Goal: Task Accomplishment & Management: Complete application form

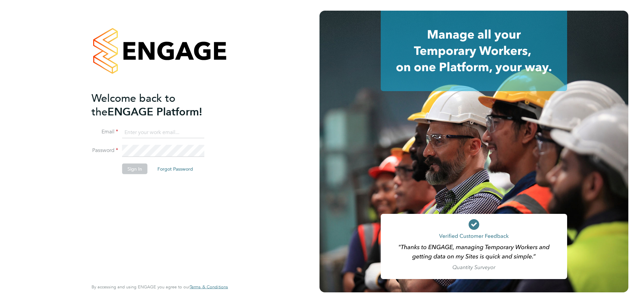
type input "zane.wickens@vistry.co.uk"
click at [188, 189] on div "Welcome back to the ENGAGE Platform! Email zane.wickens@vistry.co.uk Password S…" at bounding box center [157, 184] width 130 height 187
click at [141, 166] on button "Sign In" at bounding box center [134, 169] width 25 height 11
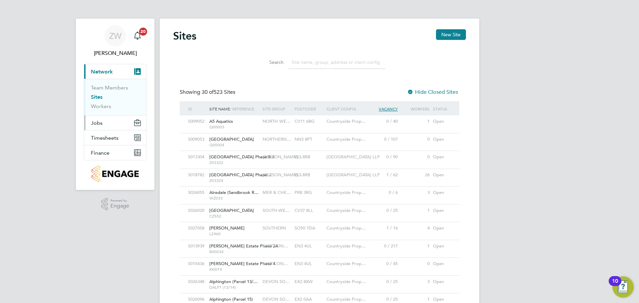
click at [100, 123] on span "Jobs" at bounding box center [97, 123] width 12 height 6
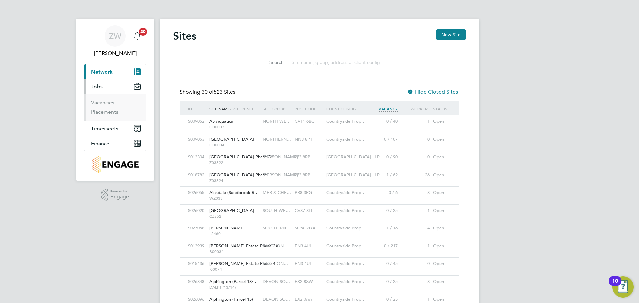
click at [104, 115] on li "Placements" at bounding box center [116, 112] width 50 height 7
click at [104, 114] on link "Placements" at bounding box center [105, 112] width 28 height 6
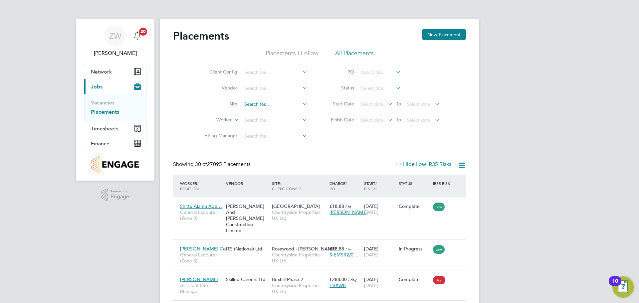
click at [266, 104] on input at bounding box center [275, 104] width 66 height 9
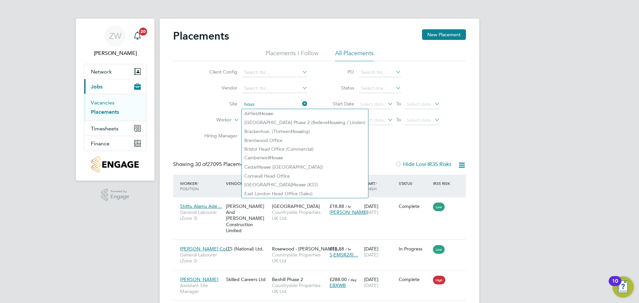
type input "hous"
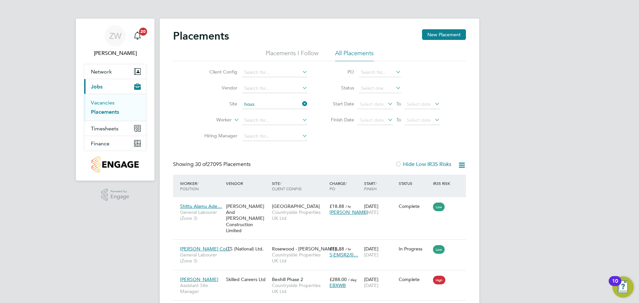
click at [109, 103] on link "Vacancies" at bounding box center [103, 103] width 24 height 6
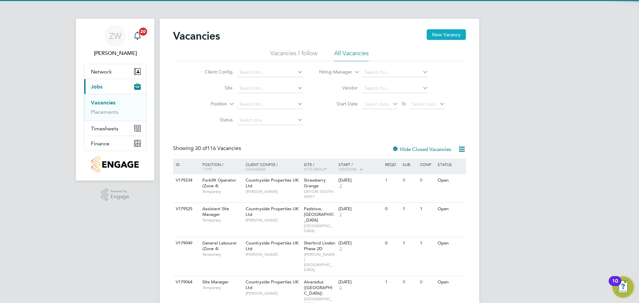
click at [441, 38] on button "New Vacancy" at bounding box center [446, 34] width 39 height 11
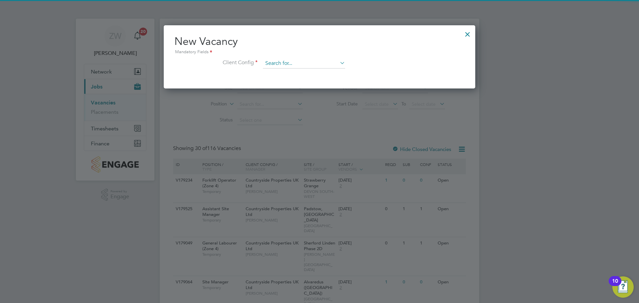
click at [276, 59] on input at bounding box center [304, 64] width 82 height 10
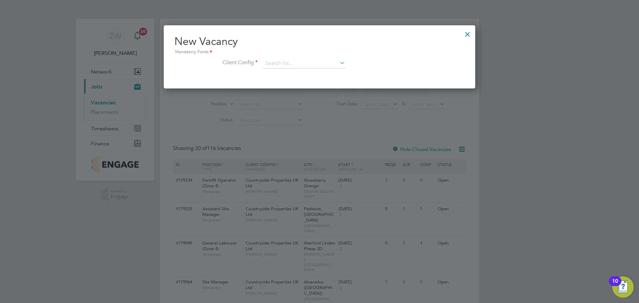
click at [333, 141] on li "Countryside Properties UK Ltd" at bounding box center [348, 145] width 170 height 9
type input "Countryside Properties UK Ltd"
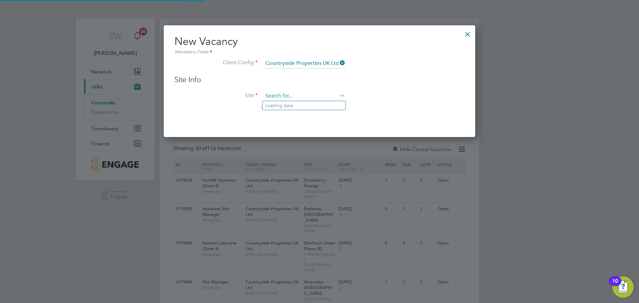
click at [287, 98] on input at bounding box center [304, 96] width 82 height 10
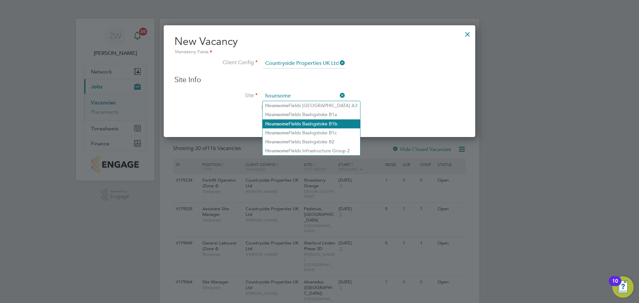
click at [333, 123] on li "Hounsome Fields Basingstoke B1b" at bounding box center [312, 124] width 98 height 9
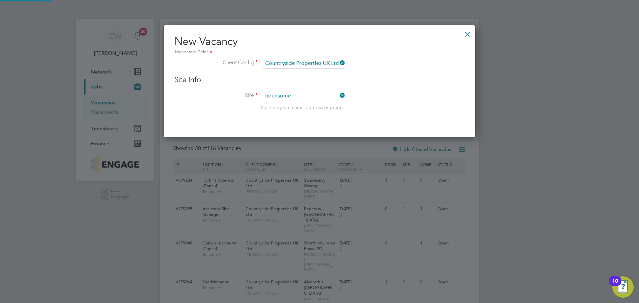
type input "Hounsome Fields Basingstoke B1b"
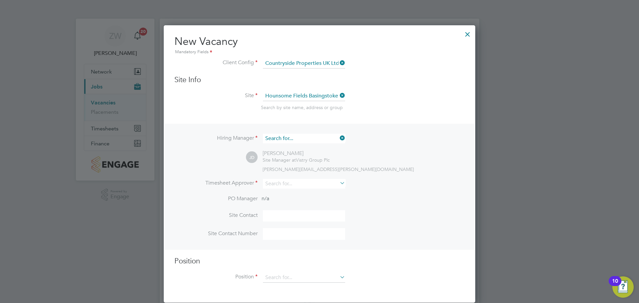
click at [311, 139] on input at bounding box center [304, 139] width 82 height 10
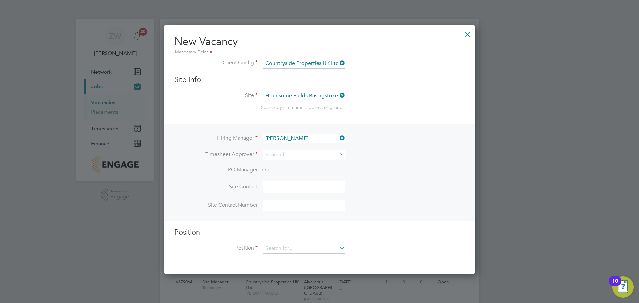
click at [286, 148] on li "[PERSON_NAME]" at bounding box center [304, 148] width 83 height 9
type input "[PERSON_NAME]"
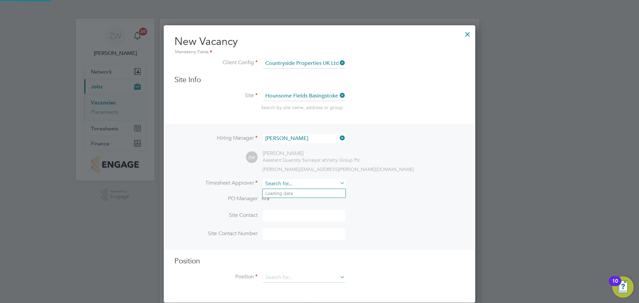
click at [286, 183] on input at bounding box center [304, 184] width 82 height 10
type input "j"
click at [289, 193] on li "[PERSON_NAME] Be rry" at bounding box center [304, 193] width 83 height 9
type input "[PERSON_NAME]"
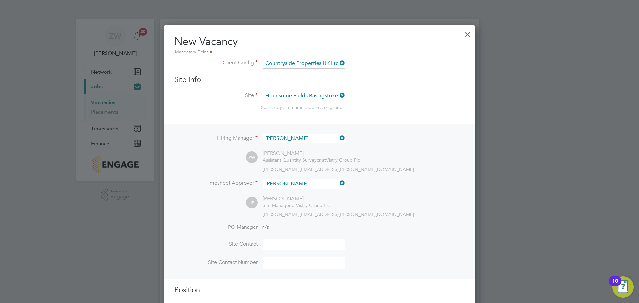
click at [287, 243] on input at bounding box center [304, 245] width 82 height 12
type input "[PERSON_NAME]"
click at [290, 262] on input at bounding box center [304, 263] width 82 height 12
click at [418, 270] on li "Site Contact Number" at bounding box center [319, 266] width 290 height 18
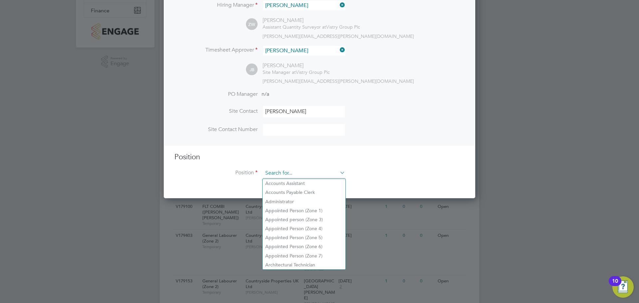
click at [278, 172] on input at bounding box center [304, 173] width 82 height 10
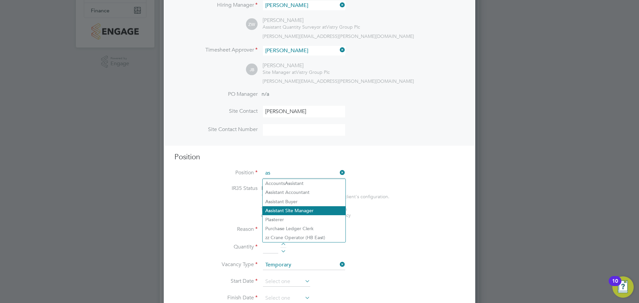
click at [296, 209] on li "As sistant Site Manager" at bounding box center [304, 210] width 83 height 9
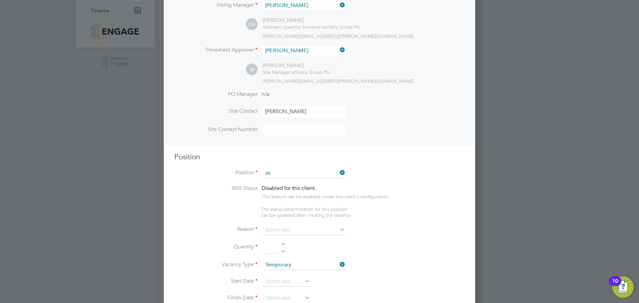
type input "Assistant Site Manager"
type textarea "• Loremipsum dol sitamet cons adi elitseddoeiu temp incid utlab etdolor ma aliq…"
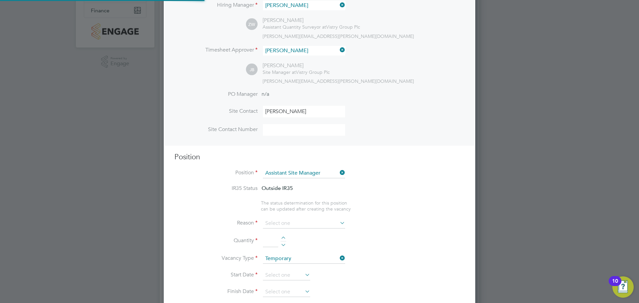
click at [400, 180] on li "Position Assistant Site Manager" at bounding box center [319, 176] width 290 height 17
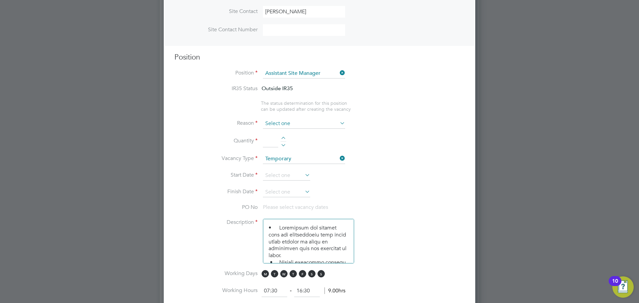
click at [292, 128] on input at bounding box center [304, 124] width 82 height 10
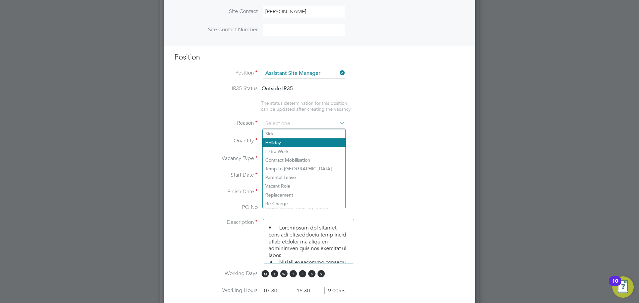
click at [288, 142] on li "Holiday" at bounding box center [304, 143] width 83 height 9
type input "Holiday"
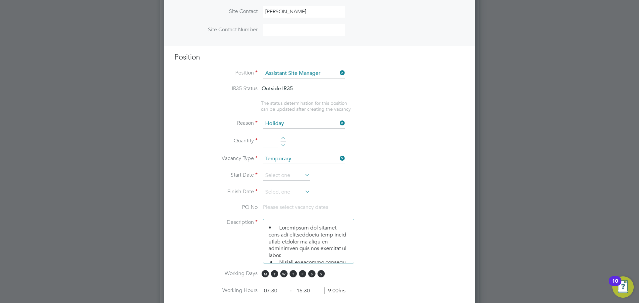
click at [281, 137] on li "Quantity" at bounding box center [319, 145] width 290 height 19
click at [286, 139] on li "Quantity" at bounding box center [319, 145] width 290 height 19
click at [286, 139] on div at bounding box center [284, 139] width 6 height 5
type input "1"
click at [304, 174] on icon at bounding box center [304, 174] width 0 height 9
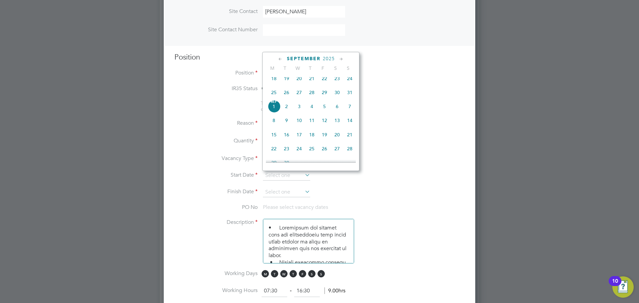
click at [275, 112] on span "[DATE]" at bounding box center [274, 106] width 13 height 13
type input "[DATE]"
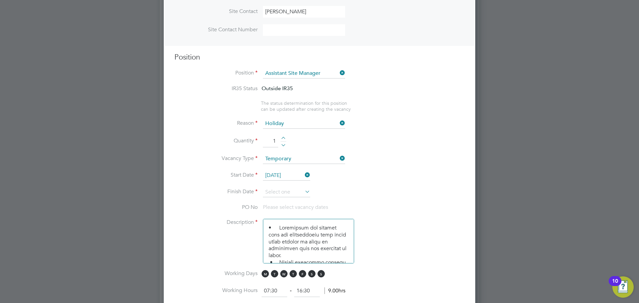
click at [304, 194] on icon at bounding box center [304, 191] width 0 height 9
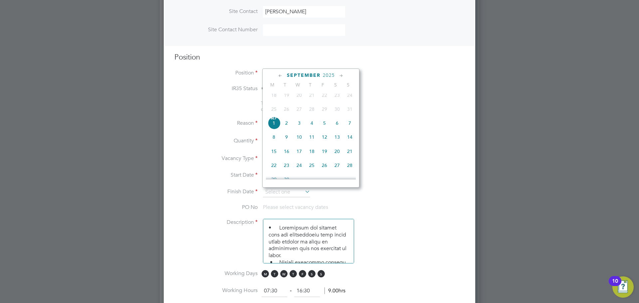
click at [324, 141] on span "12" at bounding box center [324, 137] width 13 height 13
type input "[DATE]"
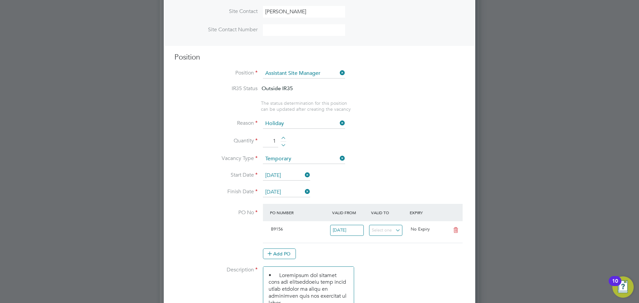
click at [430, 166] on li "Vacancy Type Temporary" at bounding box center [319, 162] width 290 height 17
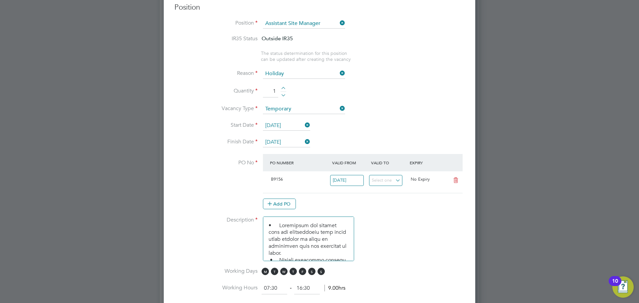
scroll to position [300, 0]
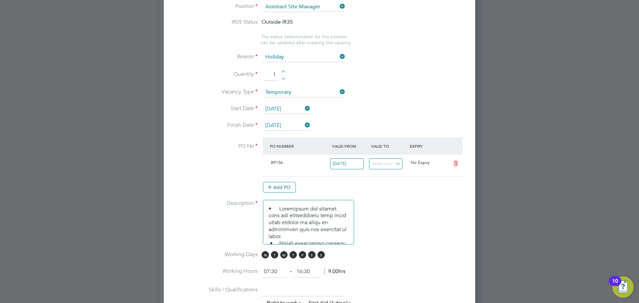
click at [426, 100] on li "Vacancy Type Temporary" at bounding box center [319, 96] width 290 height 17
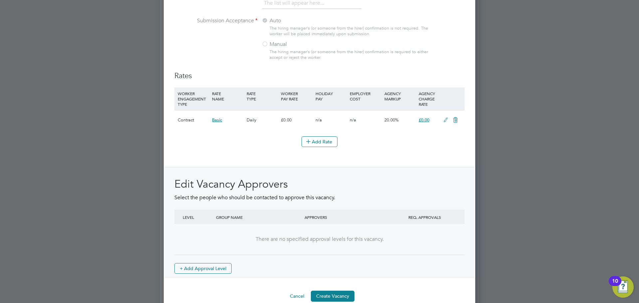
scroll to position [688, 0]
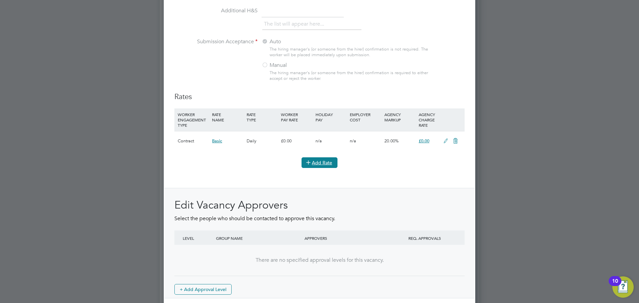
click at [326, 165] on button "Add Rate" at bounding box center [320, 162] width 36 height 11
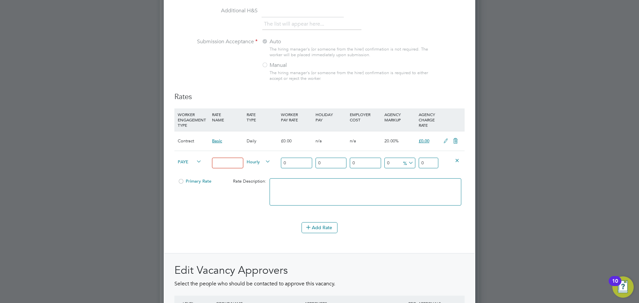
click at [239, 216] on div "Primary Rate Rate Description:" at bounding box center [319, 195] width 290 height 41
click at [264, 164] on icon at bounding box center [264, 161] width 0 height 9
click at [253, 162] on span "Hourly" at bounding box center [259, 161] width 24 height 7
click at [227, 162] on input at bounding box center [227, 163] width 31 height 11
type input "1500"
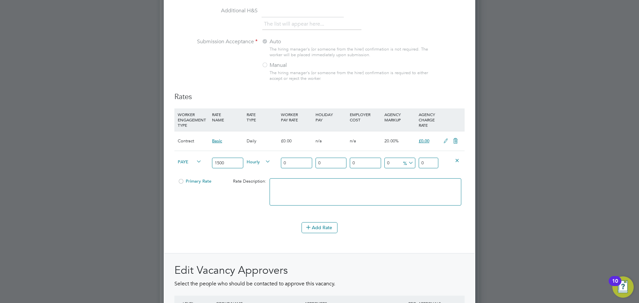
click at [267, 167] on div "Hourly" at bounding box center [262, 162] width 34 height 23
click at [264, 162] on icon at bounding box center [264, 161] width 0 height 9
click at [222, 203] on div "Primary Rate Rate Description:" at bounding box center [319, 195] width 290 height 41
click at [339, 197] on textarea at bounding box center [366, 191] width 192 height 27
drag, startPoint x: 180, startPoint y: 195, endPoint x: 184, endPoint y: 195, distance: 3.7
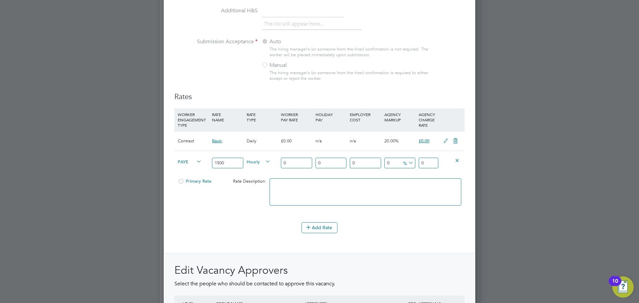
click at [180, 195] on div "Primary Rate Rate Description:" at bounding box center [319, 195] width 290 height 41
drag, startPoint x: 232, startPoint y: 164, endPoint x: 213, endPoint y: 164, distance: 19.0
click at [213, 164] on input "1500" at bounding box center [227, 163] width 31 height 11
click at [554, 132] on div at bounding box center [319, 151] width 639 height 303
click at [225, 162] on input at bounding box center [227, 163] width 31 height 11
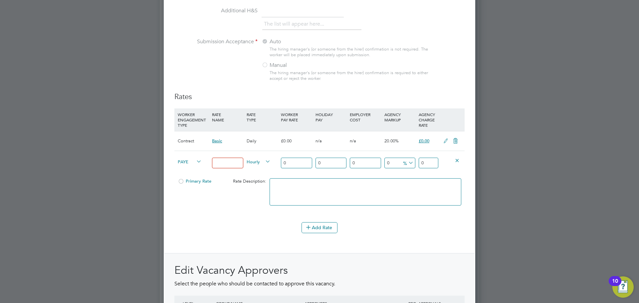
click at [195, 163] on icon at bounding box center [195, 161] width 0 height 9
click at [195, 161] on icon at bounding box center [195, 161] width 0 height 9
click at [447, 142] on icon at bounding box center [446, 141] width 8 height 5
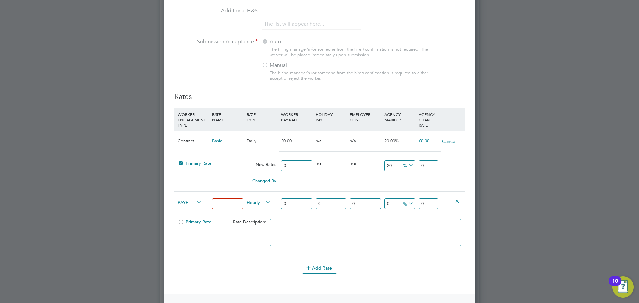
scroll to position [1106, 312]
click at [264, 203] on icon at bounding box center [264, 202] width 0 height 9
click at [446, 142] on button "Cancel" at bounding box center [449, 141] width 15 height 7
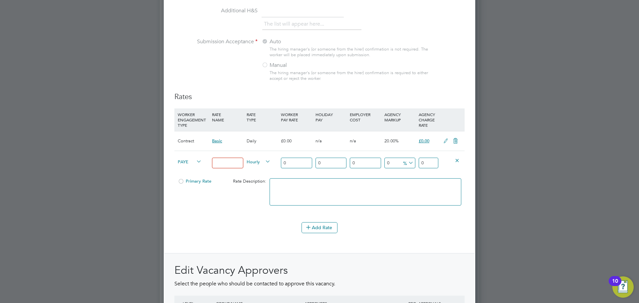
click at [457, 162] on icon at bounding box center [457, 160] width 5 height 5
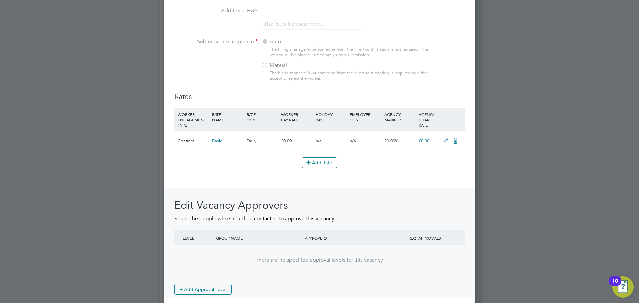
scroll to position [1000, 312]
click at [328, 163] on button "Add Rate" at bounding box center [320, 162] width 36 height 11
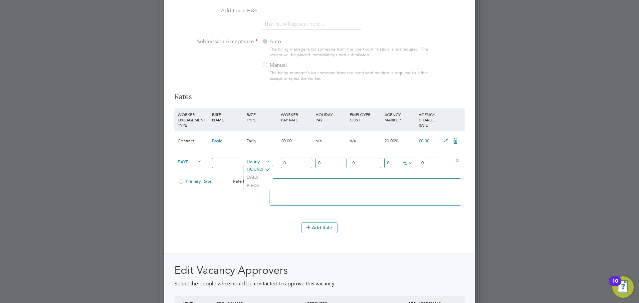
click at [263, 162] on span "Hourly" at bounding box center [259, 161] width 24 height 7
click at [258, 178] on li "DAILY" at bounding box center [258, 177] width 29 height 8
click at [225, 167] on input at bounding box center [227, 163] width 31 height 11
click at [294, 164] on input "0" at bounding box center [296, 163] width 31 height 11
type input "3"
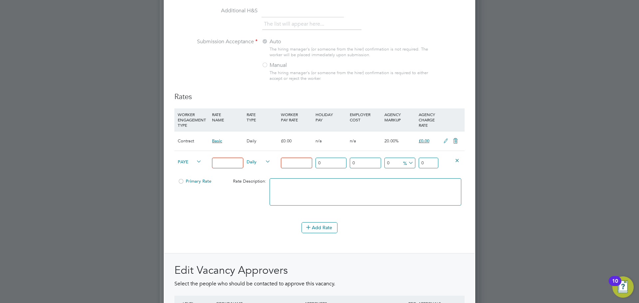
type input "3"
type input "30"
type input "300"
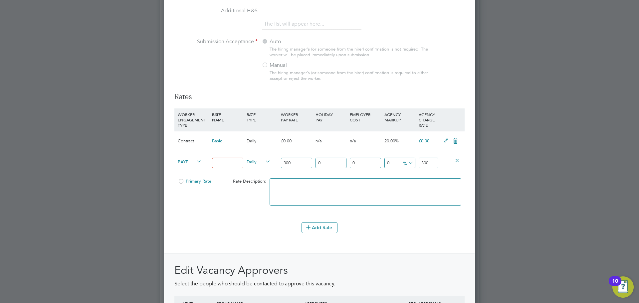
type input "300"
click at [266, 170] on div "Daily" at bounding box center [262, 162] width 34 height 23
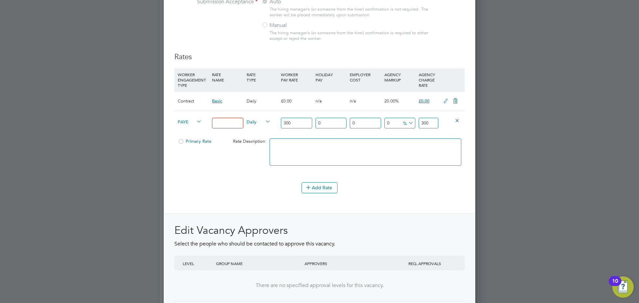
scroll to position [720, 0]
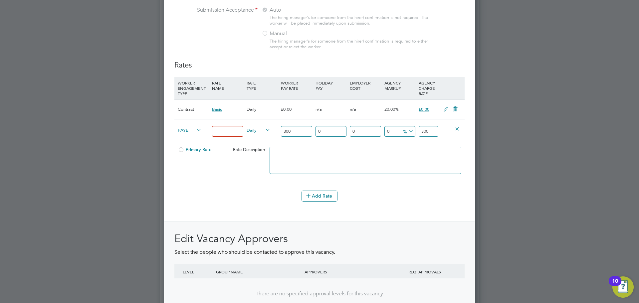
click at [222, 172] on div "Primary Rate Rate Description:" at bounding box center [319, 164] width 290 height 41
drag, startPoint x: 226, startPoint y: 135, endPoint x: 228, endPoint y: 129, distance: 6.6
click at [226, 135] on input at bounding box center [227, 131] width 31 height 11
type input "ASM"
click at [239, 165] on div "Primary Rate Rate Description:" at bounding box center [319, 164] width 290 height 41
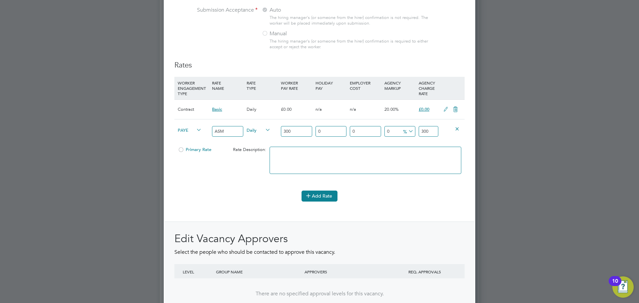
click at [321, 197] on button "Add Rate" at bounding box center [320, 196] width 36 height 11
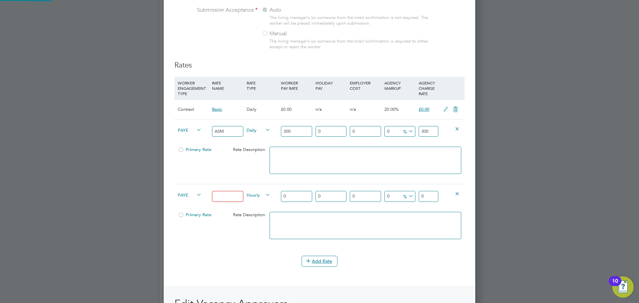
scroll to position [1130, 312]
click at [455, 195] on icon at bounding box center [457, 193] width 5 height 5
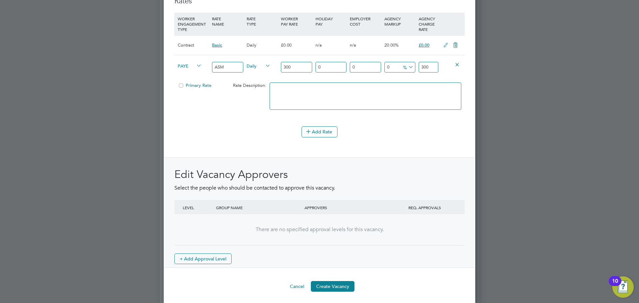
scroll to position [786, 0]
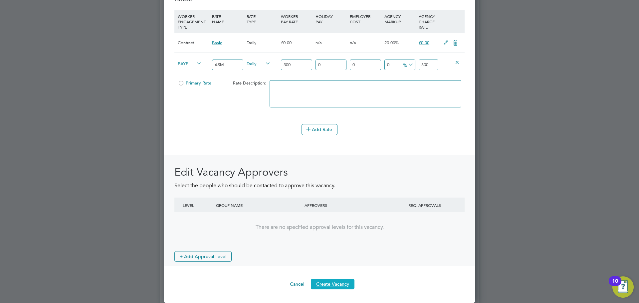
click at [330, 284] on button "Create Vacancy" at bounding box center [333, 284] width 44 height 11
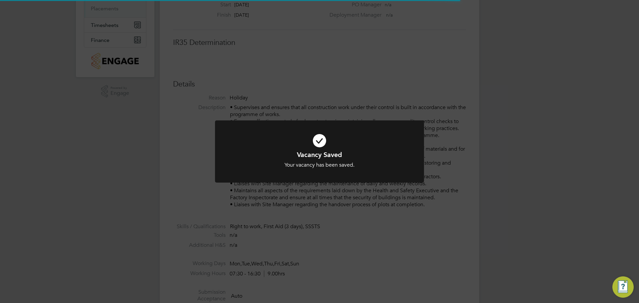
scroll to position [20, 47]
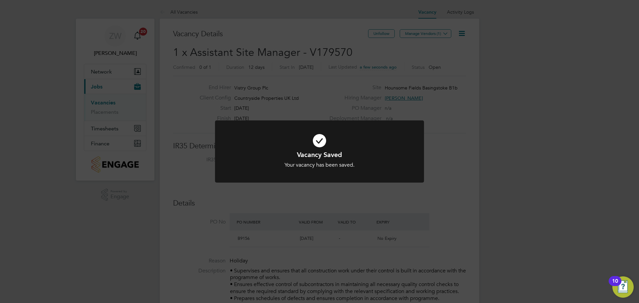
click at [468, 148] on div "Vacancy Saved Your vacancy has been saved. Cancel Okay" at bounding box center [319, 151] width 639 height 303
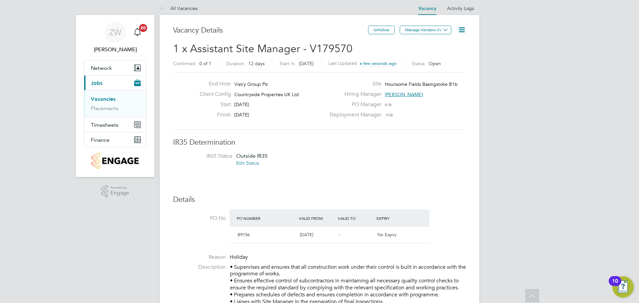
scroll to position [0, 0]
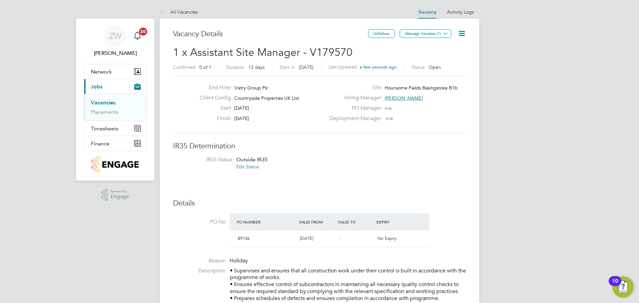
click at [462, 35] on icon at bounding box center [462, 33] width 8 height 8
click at [444, 49] on li "Edit Vacancy e" at bounding box center [446, 49] width 39 height 9
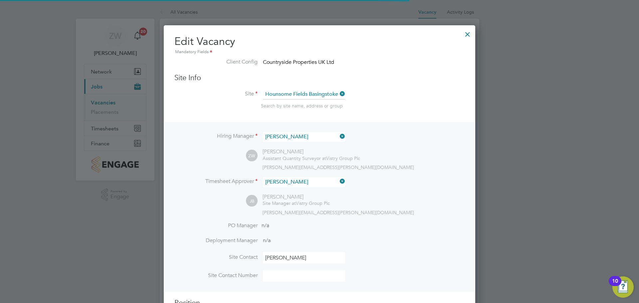
scroll to position [11, 63]
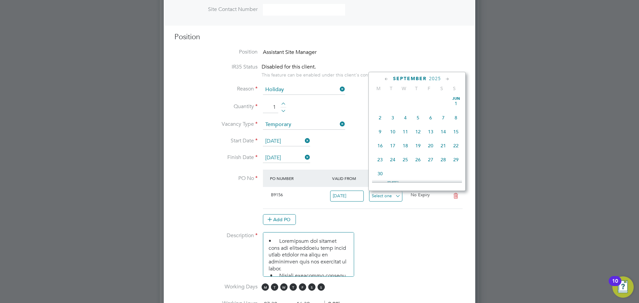
click at [398, 198] on input at bounding box center [386, 196] width 34 height 11
click at [428, 203] on div "B9156 [DATE] No Expiry" at bounding box center [363, 198] width 200 height 22
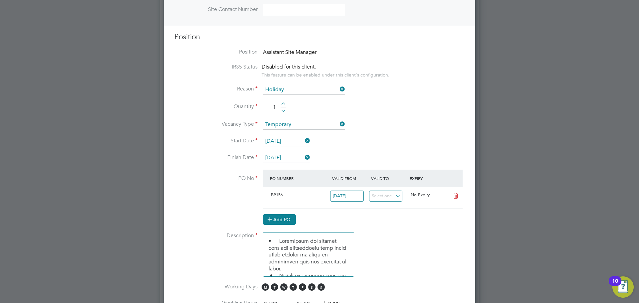
click at [278, 218] on button "Add PO" at bounding box center [279, 219] width 33 height 11
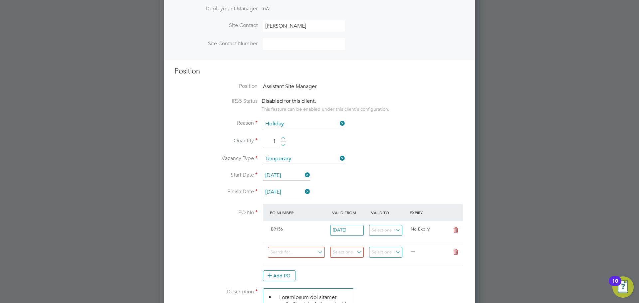
scroll to position [233, 0]
click at [291, 252] on input at bounding box center [296, 251] width 57 height 11
click at [314, 227] on div "B9156" at bounding box center [299, 228] width 62 height 11
click at [284, 230] on div "B9156" at bounding box center [299, 228] width 62 height 11
click at [459, 232] on icon at bounding box center [456, 229] width 8 height 5
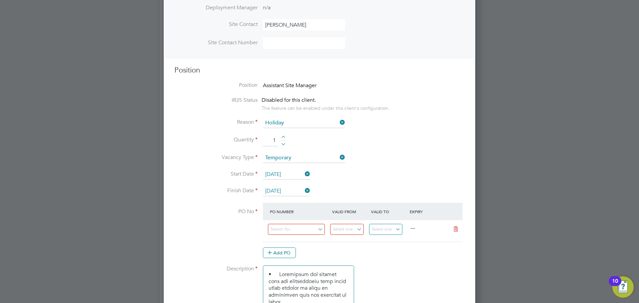
scroll to position [17, 63]
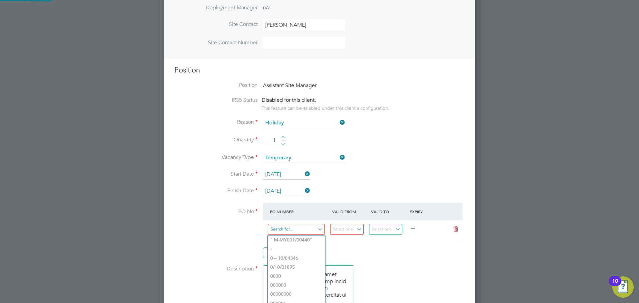
click at [279, 229] on input at bounding box center [296, 229] width 57 height 11
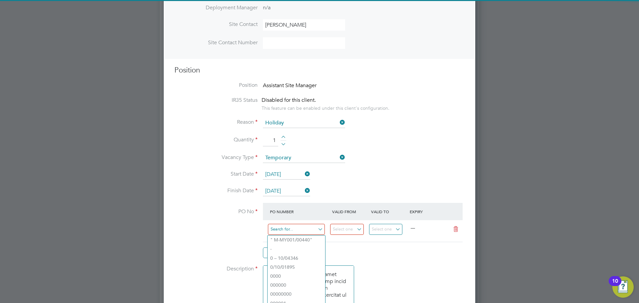
paste input "b9156"
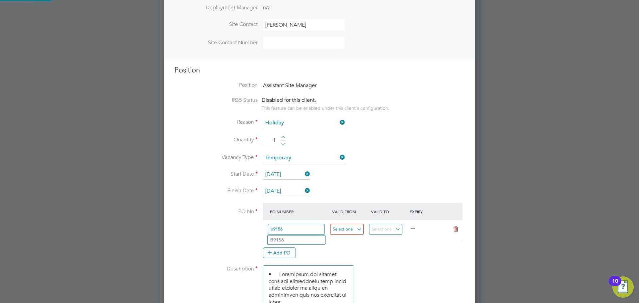
type input "b9156"
click at [349, 231] on input at bounding box center [347, 229] width 34 height 11
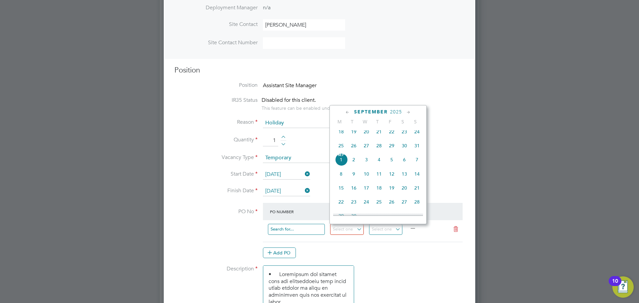
click at [296, 227] on input at bounding box center [296, 229] width 57 height 11
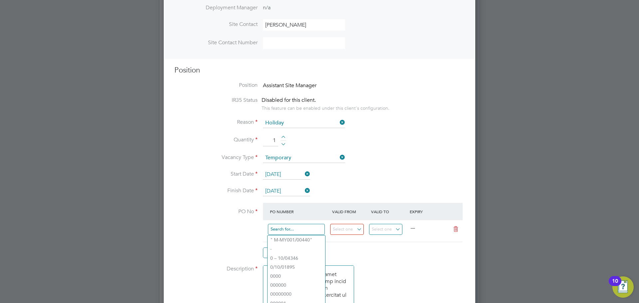
click at [288, 229] on input at bounding box center [296, 229] width 57 height 11
paste input "b9156"
type input "b9156"
click at [230, 232] on li "PO No PO Number Valid From Valid To Expiry b9156 — Add PO" at bounding box center [319, 234] width 290 height 62
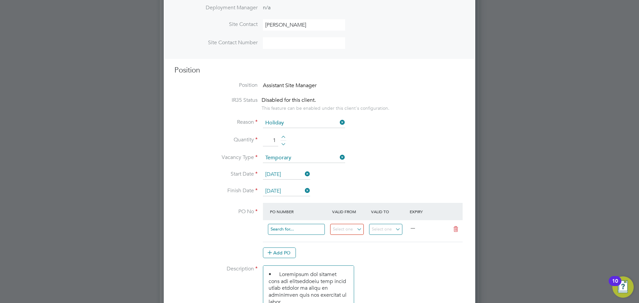
click at [293, 230] on input at bounding box center [296, 229] width 57 height 11
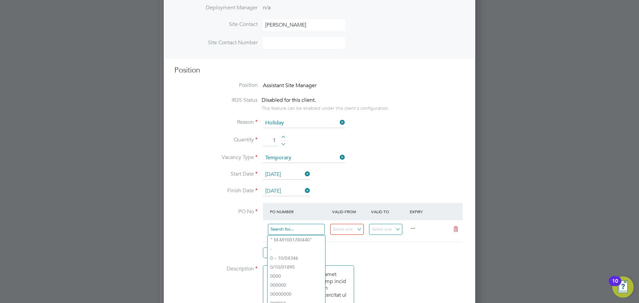
click at [298, 229] on input at bounding box center [296, 229] width 57 height 11
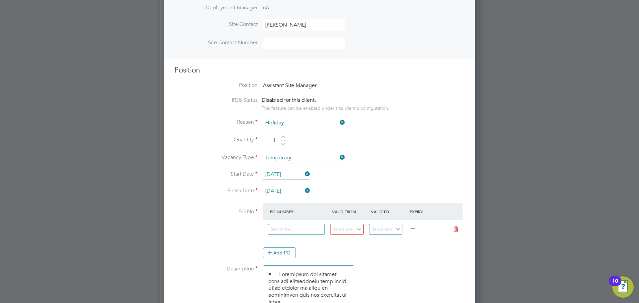
click at [455, 231] on icon at bounding box center [456, 229] width 8 height 5
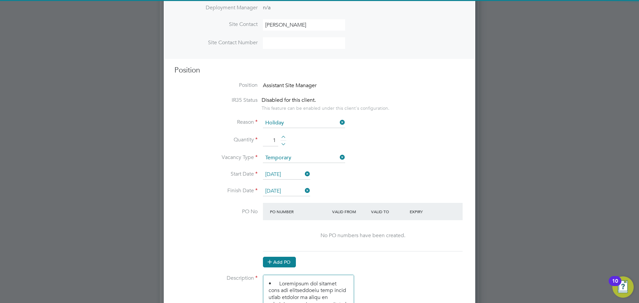
click at [283, 266] on button "Add PO" at bounding box center [279, 262] width 33 height 11
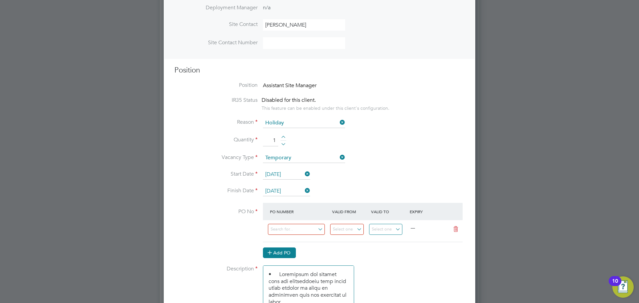
scroll to position [881, 312]
drag, startPoint x: 326, startPoint y: 229, endPoint x: 319, endPoint y: 229, distance: 7.3
click at [324, 229] on div at bounding box center [299, 231] width 62 height 16
click at [319, 229] on input at bounding box center [296, 229] width 57 height 11
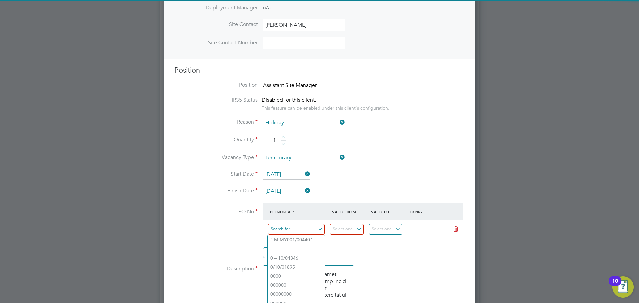
click at [299, 229] on input at bounding box center [296, 229] width 57 height 11
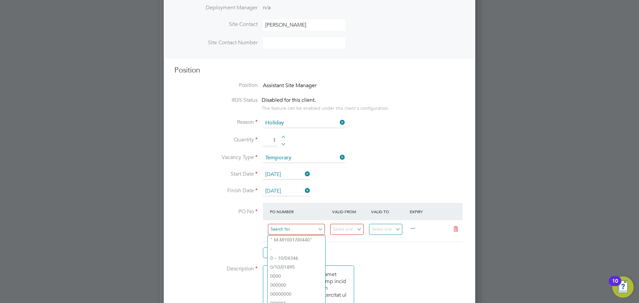
paste input "S-B9156/00086"
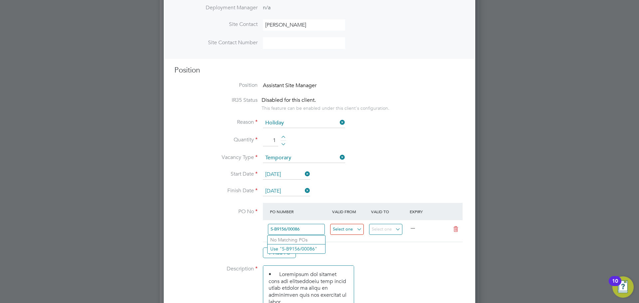
type input "S-B9156/00086"
click at [361, 235] on input at bounding box center [347, 229] width 34 height 11
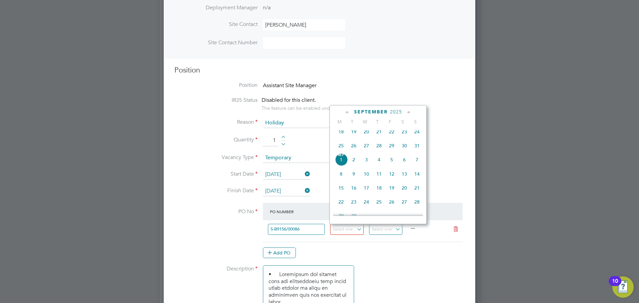
click at [346, 165] on span "[DATE]" at bounding box center [341, 159] width 13 height 13
type input "[DATE]"
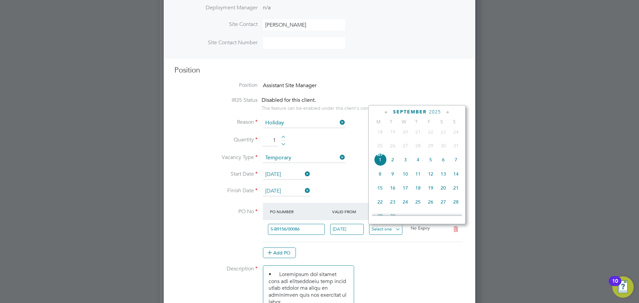
click at [401, 229] on input at bounding box center [386, 229] width 34 height 11
click at [432, 194] on span "19" at bounding box center [431, 188] width 13 height 13
type input "[DATE]"
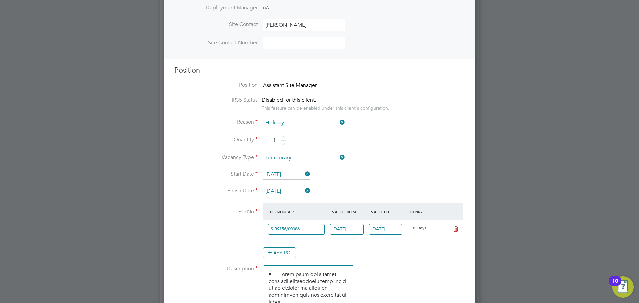
click at [215, 237] on li "PO No PO Number Valid From Valid To Expiry S-B9156/00086 [DATE] [DATE] 18 Days …" at bounding box center [319, 234] width 290 height 62
click at [358, 229] on input "[DATE]" at bounding box center [347, 229] width 34 height 11
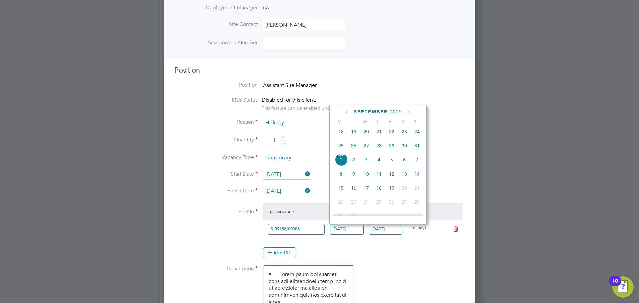
click at [407, 252] on div "Add PO" at bounding box center [363, 253] width 200 height 11
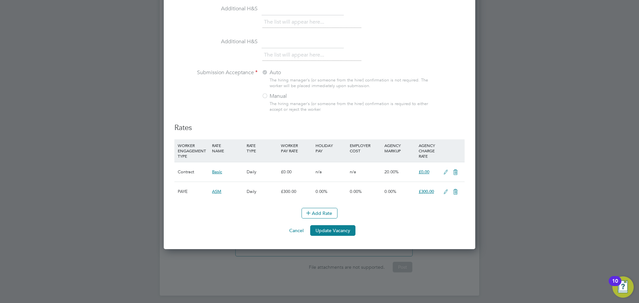
scroll to position [659, 0]
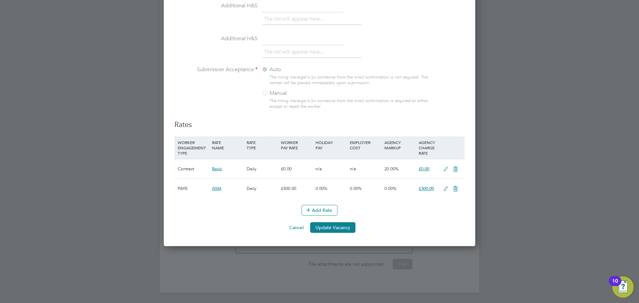
click at [456, 172] on icon at bounding box center [455, 169] width 8 height 5
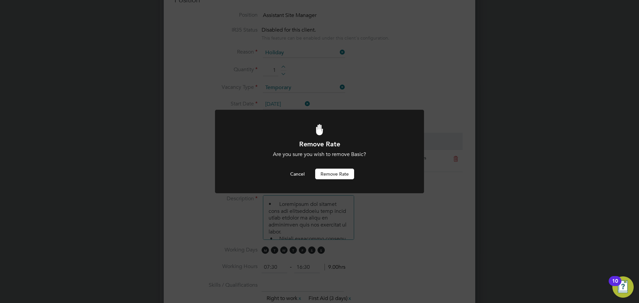
drag, startPoint x: 343, startPoint y: 175, endPoint x: 387, endPoint y: 178, distance: 44.1
click at [343, 175] on button "Remove rate" at bounding box center [334, 174] width 39 height 11
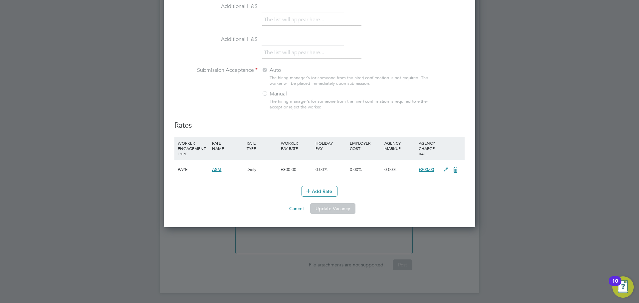
scroll to position [659, 0]
click at [345, 212] on button "Update Vacancy" at bounding box center [332, 208] width 45 height 11
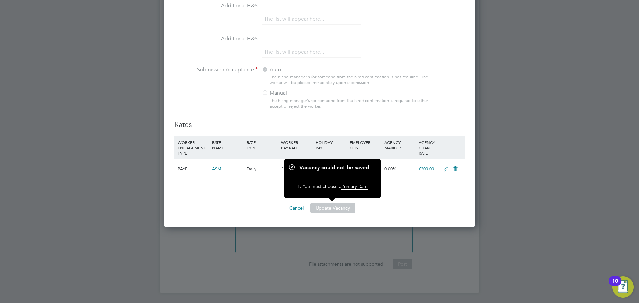
click at [454, 99] on li "Submission Acceptance Auto The hiring manager's (or someone from the hirer) con…" at bounding box center [319, 93] width 290 height 54
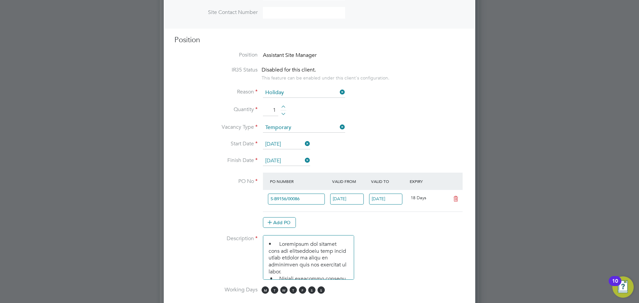
scroll to position [260, 0]
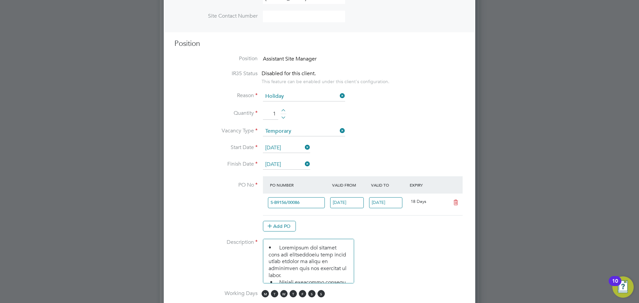
click at [377, 148] on li "Start Date [DATE]" at bounding box center [319, 151] width 290 height 17
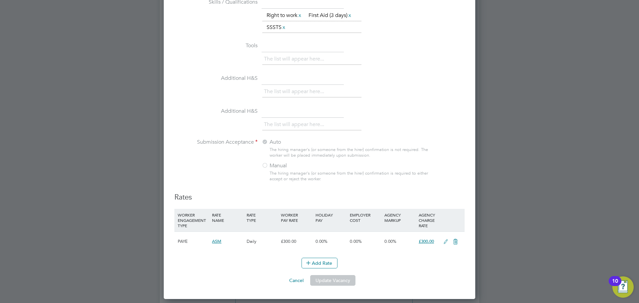
scroll to position [659, 0]
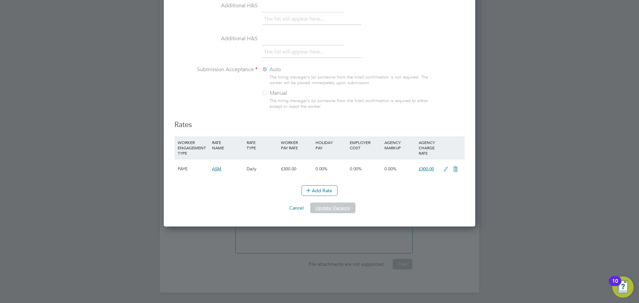
click at [338, 211] on button "Update Vacancy" at bounding box center [332, 208] width 45 height 11
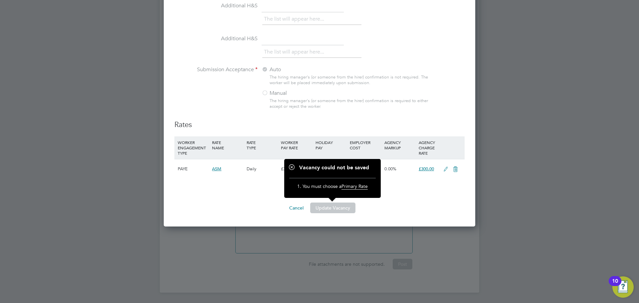
click at [352, 186] on span "Primary Rate" at bounding box center [355, 186] width 26 height 6
click at [445, 106] on li "Submission Acceptance Auto The hiring manager's (or someone from the hirer) con…" at bounding box center [319, 93] width 290 height 54
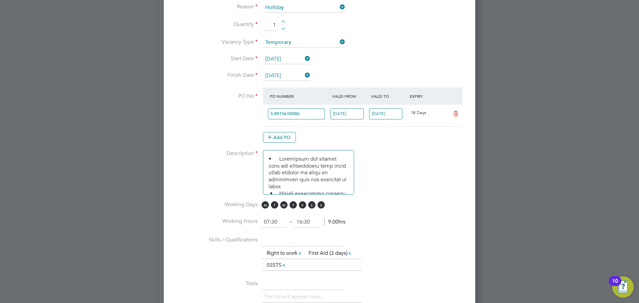
scroll to position [326, 0]
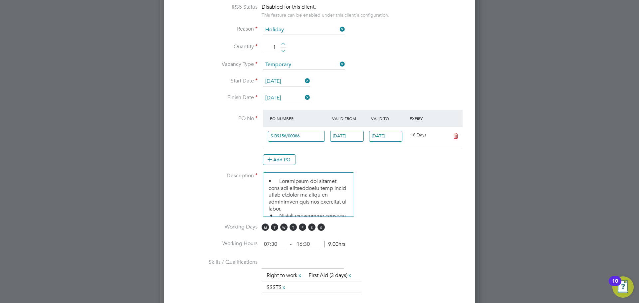
click at [418, 166] on li "PO No PO Number Valid From Valid To Expiry S-B9156/00086 [DATE] [DATE] 18 Days …" at bounding box center [319, 141] width 290 height 62
click at [272, 161] on icon at bounding box center [269, 159] width 5 height 5
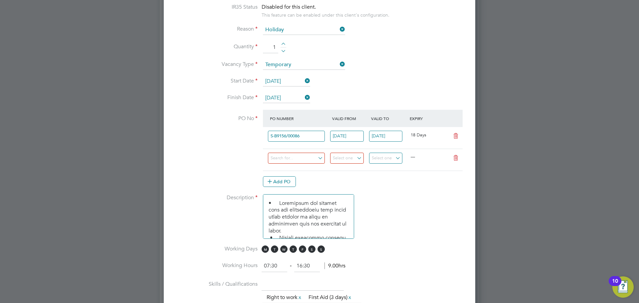
click at [412, 198] on li "Description" at bounding box center [319, 219] width 290 height 51
drag, startPoint x: 458, startPoint y: 157, endPoint x: 459, endPoint y: 161, distance: 4.1
click at [458, 159] on icon at bounding box center [456, 157] width 8 height 5
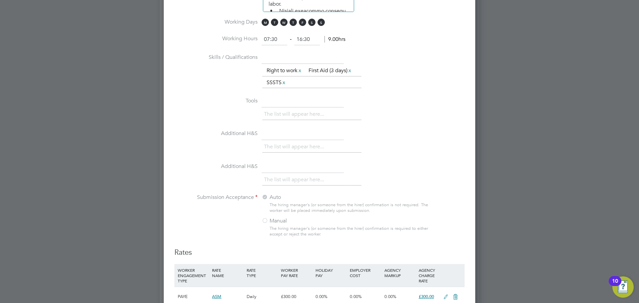
scroll to position [626, 0]
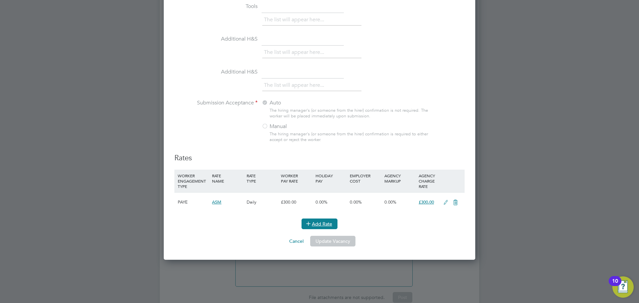
click at [322, 228] on button "Add Rate" at bounding box center [320, 224] width 36 height 11
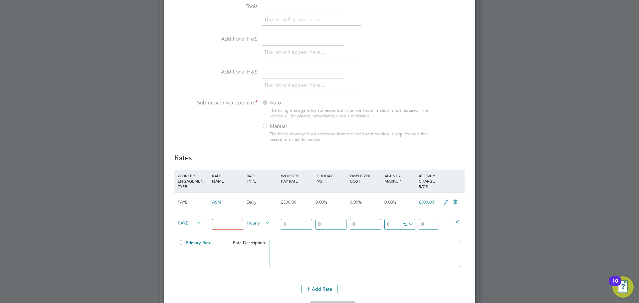
click at [233, 270] on div "Primary Rate Rate Description:" at bounding box center [319, 257] width 290 height 41
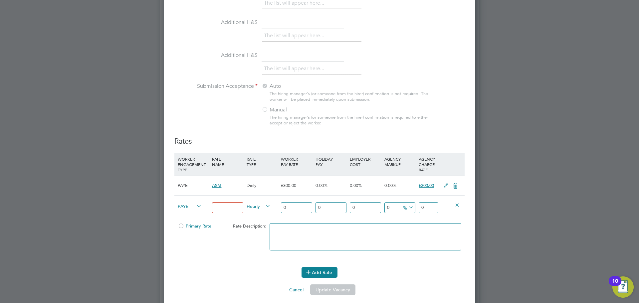
scroll to position [659, 0]
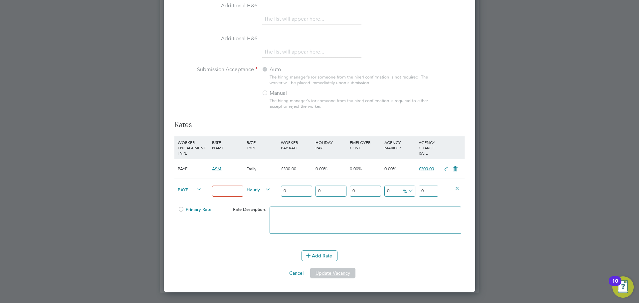
click at [334, 270] on button "Update Vacancy" at bounding box center [332, 273] width 45 height 11
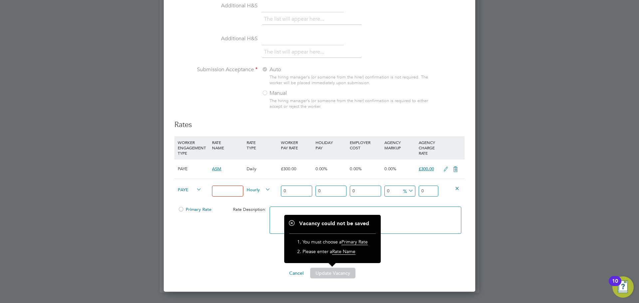
click at [334, 274] on button "Update Vacancy" at bounding box center [332, 273] width 45 height 11
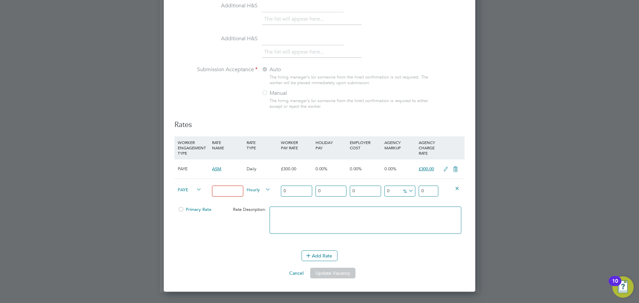
click at [334, 274] on button "Update Vacancy" at bounding box center [332, 273] width 45 height 11
click at [370, 267] on li "Add Rate" at bounding box center [319, 259] width 290 height 17
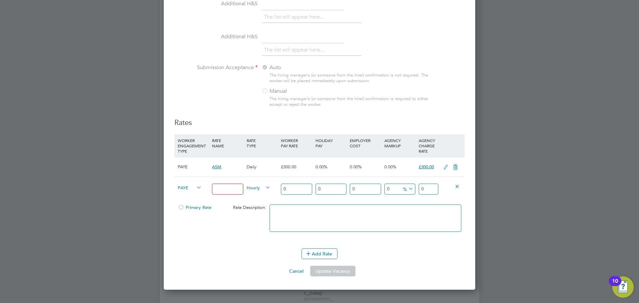
scroll to position [676, 0]
click at [458, 188] on icon at bounding box center [457, 185] width 5 height 5
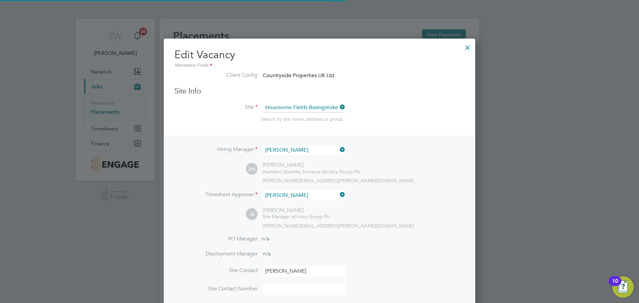
scroll to position [25, 58]
click at [465, 49] on div at bounding box center [468, 46] width 12 height 12
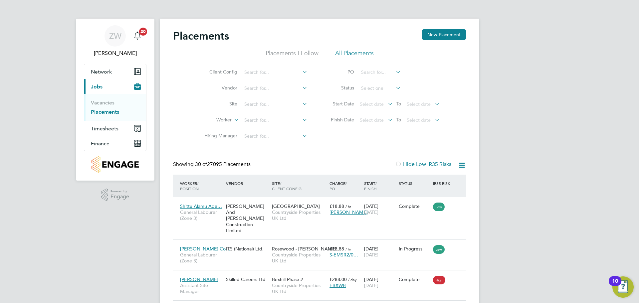
click at [114, 115] on li "Placements" at bounding box center [116, 112] width 50 height 7
click at [113, 114] on link "Placements" at bounding box center [105, 112] width 28 height 6
click at [265, 103] on input at bounding box center [275, 104] width 66 height 9
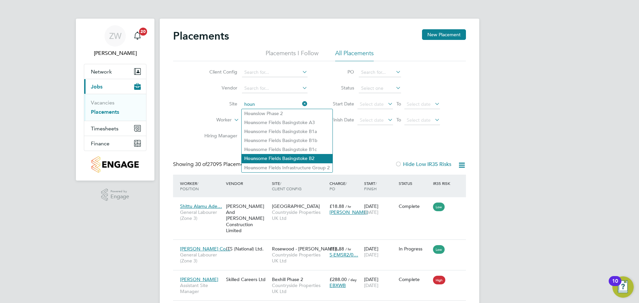
click at [310, 158] on li "Houn some Fields Basingstoke B2" at bounding box center [287, 158] width 91 height 9
type input "Hounsome Fields Basingstoke B2"
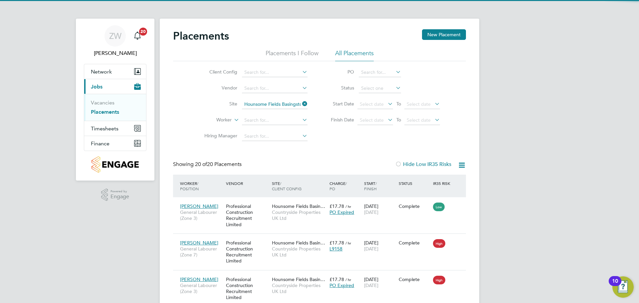
click at [301, 102] on icon at bounding box center [301, 103] width 0 height 9
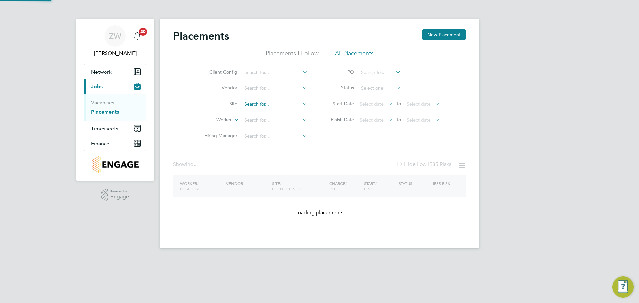
click at [270, 103] on input at bounding box center [275, 104] width 66 height 9
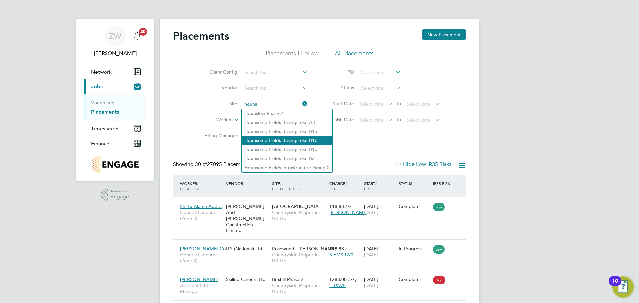
click at [297, 141] on li "Houns ome Fields Basingstoke B1b" at bounding box center [287, 140] width 91 height 9
type input "Hounsome Fields Basingstoke B1b"
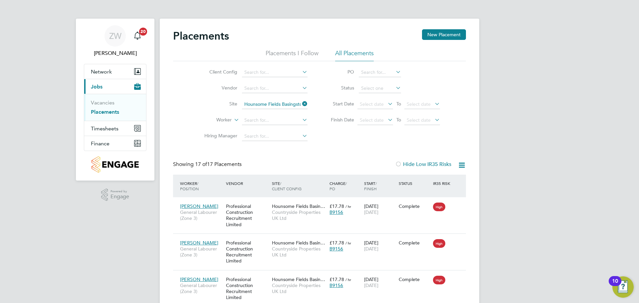
click at [102, 98] on ul "Vacancies Placements" at bounding box center [115, 107] width 62 height 27
click at [100, 104] on link "Vacancies" at bounding box center [103, 103] width 24 height 6
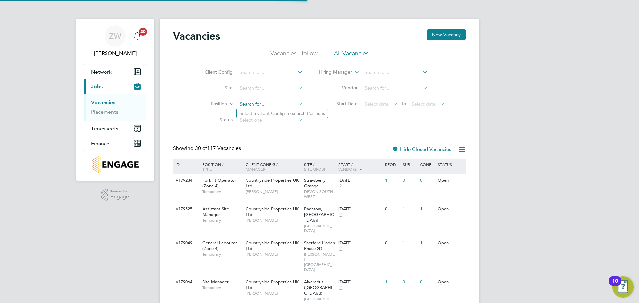
click at [260, 105] on input at bounding box center [270, 104] width 66 height 9
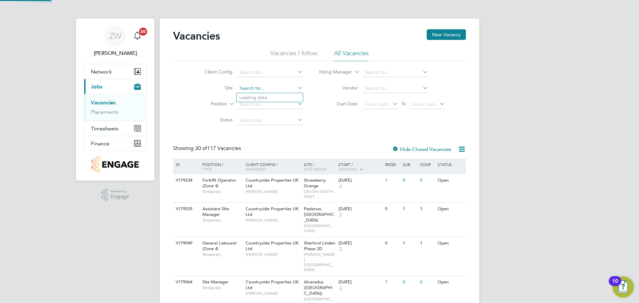
click at [256, 88] on input at bounding box center [270, 88] width 66 height 9
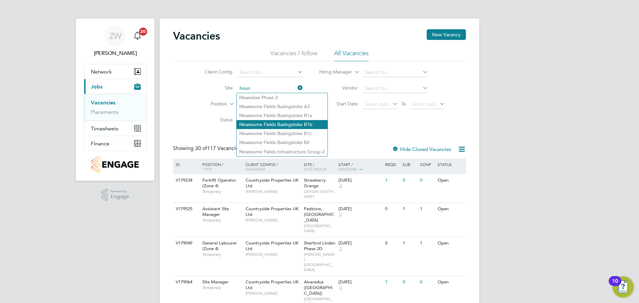
click at [294, 124] on li "Houn some Fields Basingstoke B1b" at bounding box center [282, 124] width 91 height 9
type input "Hounsome Fields Basingstoke B1b"
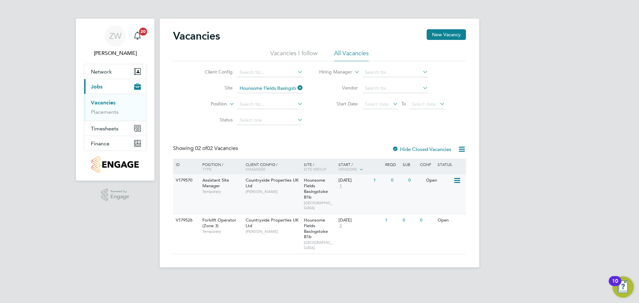
click at [460, 180] on icon at bounding box center [456, 181] width 7 height 8
click at [440, 207] on li "Edit" at bounding box center [440, 205] width 39 height 9
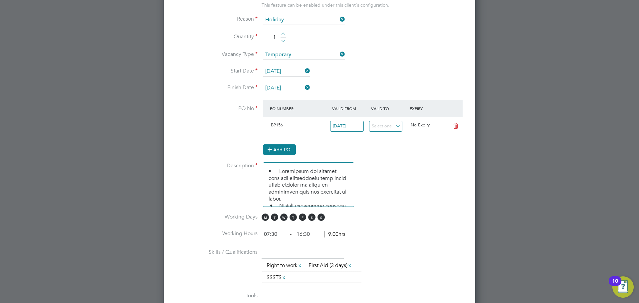
click at [284, 154] on button "Add PO" at bounding box center [279, 150] width 33 height 11
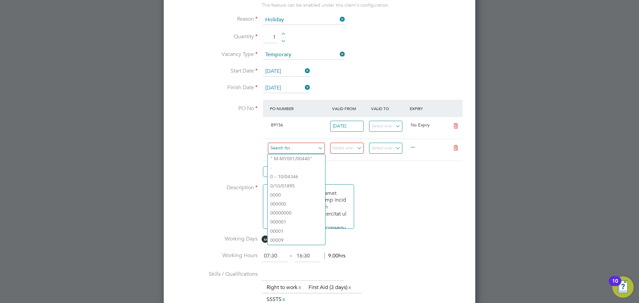
paste input "S-B9156/00086"
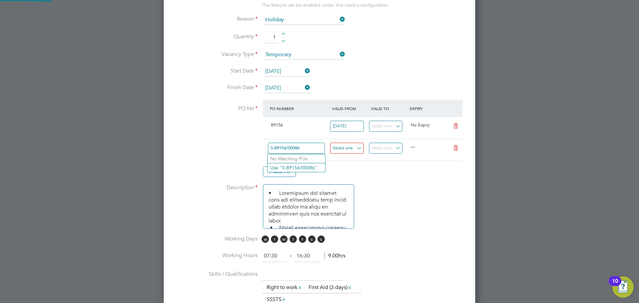
type input "S-B9156/00086"
click at [358, 152] on input at bounding box center [347, 148] width 34 height 11
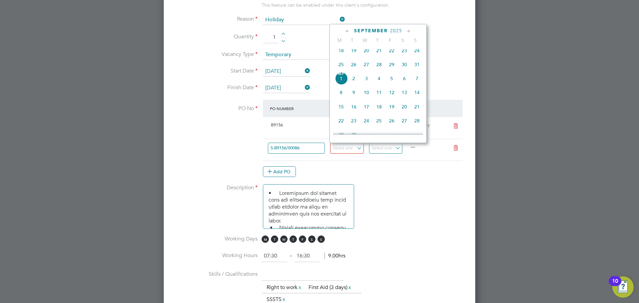
click at [343, 85] on span "[DATE]" at bounding box center [341, 78] width 13 height 13
type input "[DATE]"
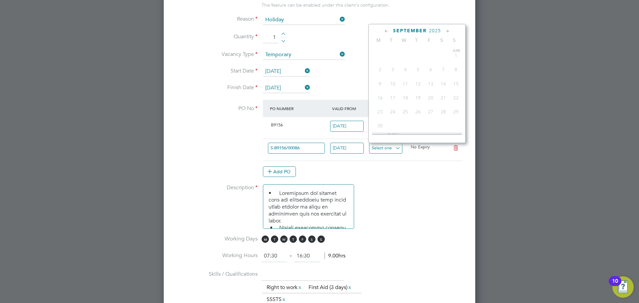
drag, startPoint x: 398, startPoint y: 149, endPoint x: 402, endPoint y: 150, distance: 3.7
click at [398, 149] on input at bounding box center [386, 148] width 34 height 11
click at [428, 113] on span "19" at bounding box center [431, 107] width 13 height 13
type input "[DATE]"
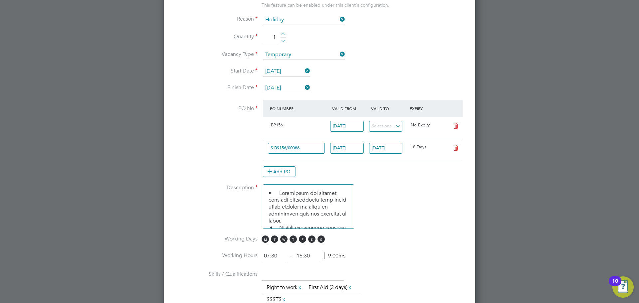
click at [450, 194] on li "Description" at bounding box center [319, 209] width 290 height 51
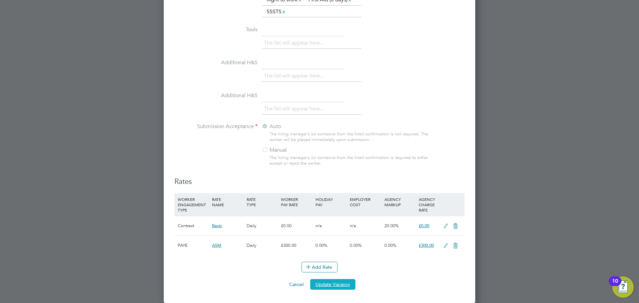
click at [341, 288] on button "Update Vacancy" at bounding box center [332, 284] width 45 height 11
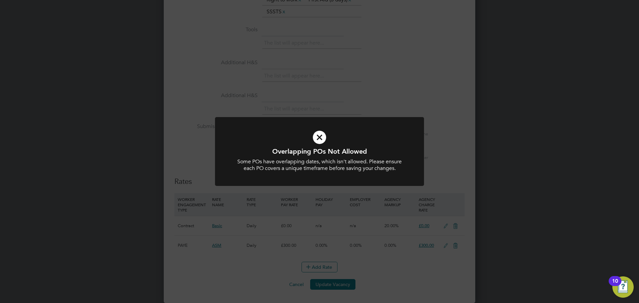
click at [449, 148] on div "Overlapping POs Not Allowed Some POs have overlapping dates, which isn't allowe…" at bounding box center [319, 151] width 639 height 303
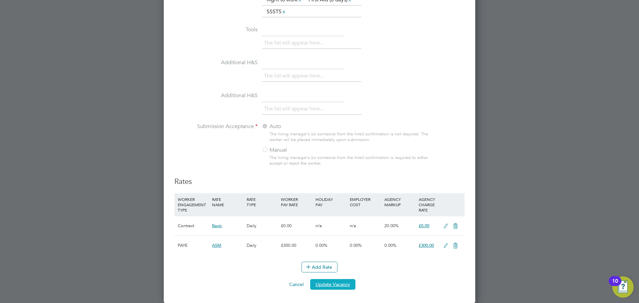
click at [343, 287] on button "Update Vacancy" at bounding box center [332, 284] width 45 height 11
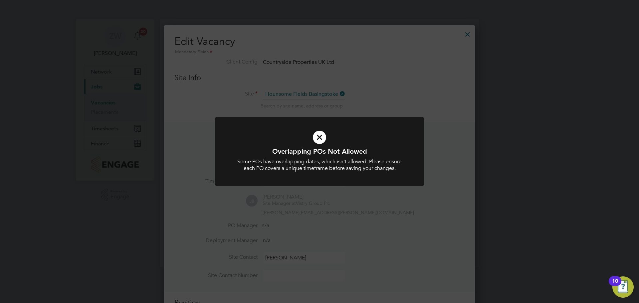
click at [439, 136] on div "Overlapping POs Not Allowed Some POs have overlapping dates, which isn't allowe…" at bounding box center [319, 151] width 639 height 303
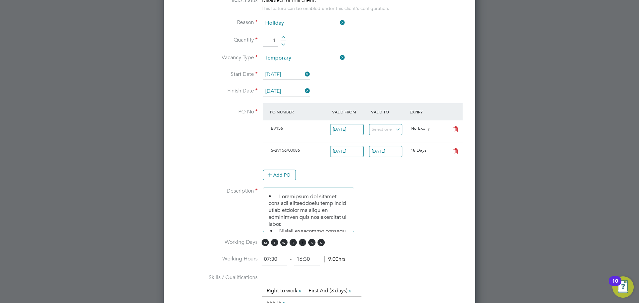
click at [454, 154] on icon at bounding box center [456, 151] width 8 height 5
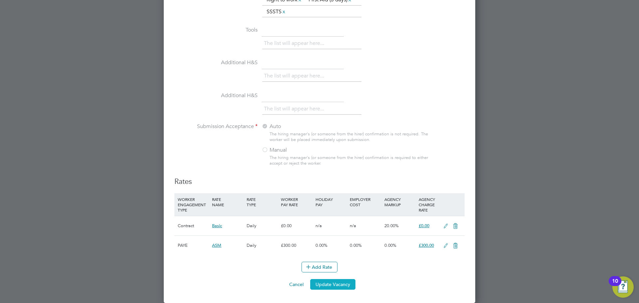
click at [332, 287] on button "Update Vacancy" at bounding box center [332, 284] width 45 height 11
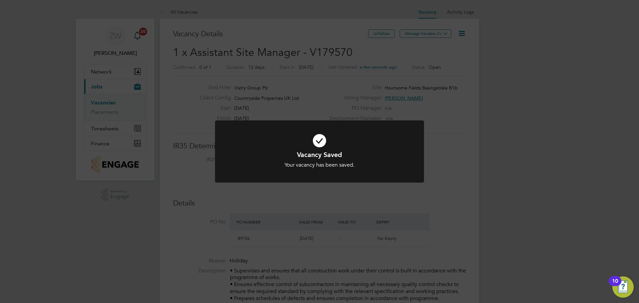
click at [376, 36] on div "Vacancy Saved Your vacancy has been saved. Cancel Okay" at bounding box center [319, 151] width 639 height 303
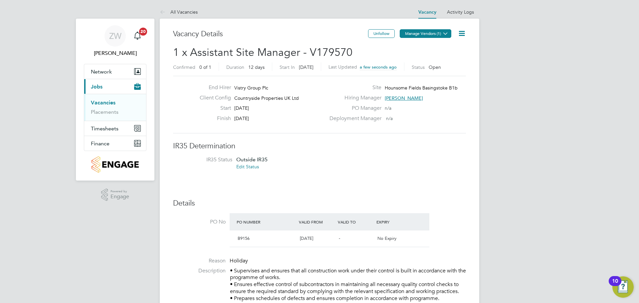
click at [431, 36] on button "Manage Vendors (1)" at bounding box center [426, 33] width 52 height 9
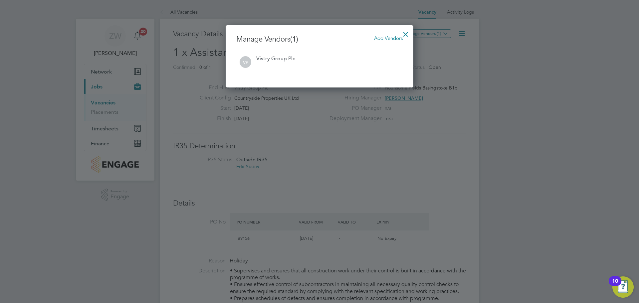
click at [387, 38] on span "Add Vendors" at bounding box center [388, 38] width 29 height 6
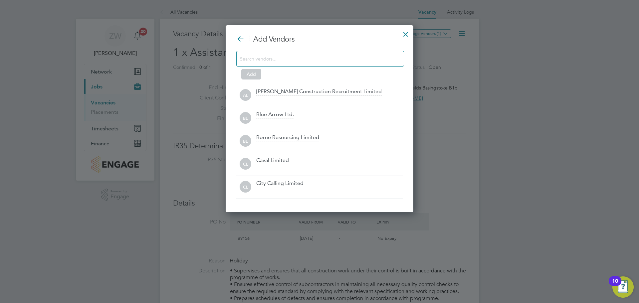
click at [335, 65] on div at bounding box center [320, 59] width 168 height 16
drag, startPoint x: 335, startPoint y: 63, endPoint x: 342, endPoint y: 56, distance: 9.7
click at [336, 62] on input at bounding box center [315, 58] width 150 height 9
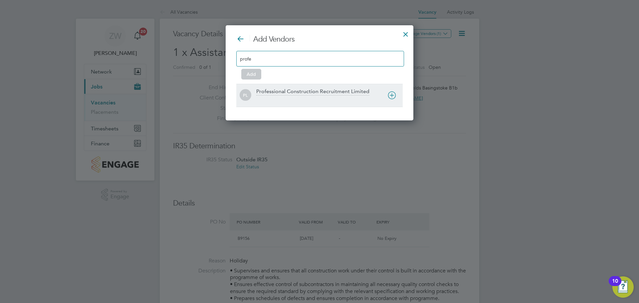
type input "profe"
click at [324, 92] on div "Professional Construction Recruitment Limited" at bounding box center [312, 91] width 113 height 7
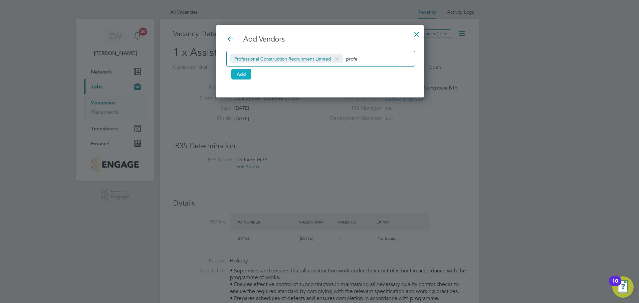
click at [246, 74] on button "Add" at bounding box center [241, 74] width 20 height 11
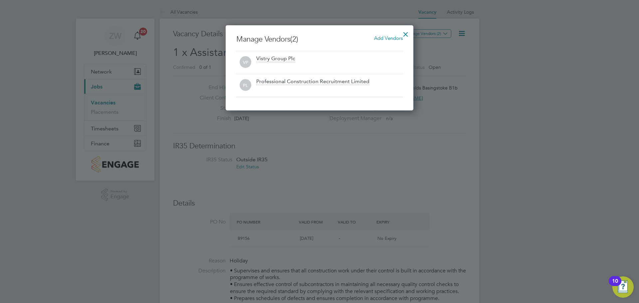
click at [405, 35] on div at bounding box center [406, 33] width 12 height 12
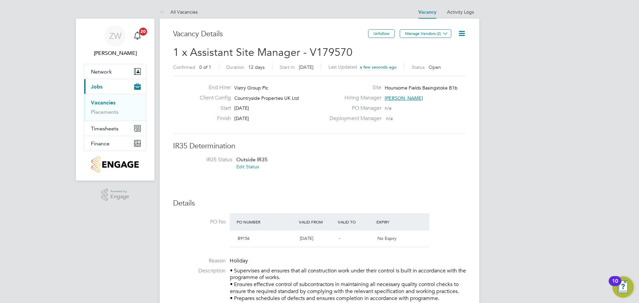
click at [463, 34] on icon at bounding box center [462, 33] width 8 height 8
click at [462, 34] on icon at bounding box center [462, 33] width 8 height 8
click at [444, 48] on li "Edit Vacancy e" at bounding box center [446, 49] width 39 height 9
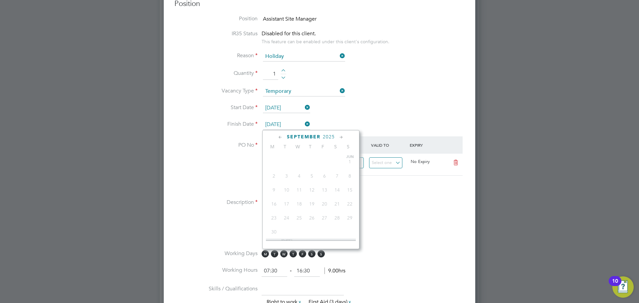
click at [296, 125] on input "[DATE]" at bounding box center [286, 125] width 47 height 10
click at [322, 203] on span "19" at bounding box center [324, 198] width 13 height 13
type input "[DATE]"
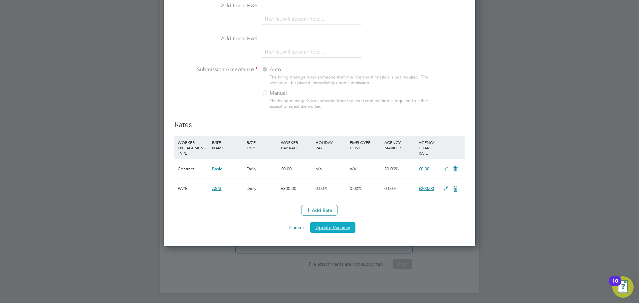
click at [340, 230] on button "Update Vacancy" at bounding box center [332, 227] width 45 height 11
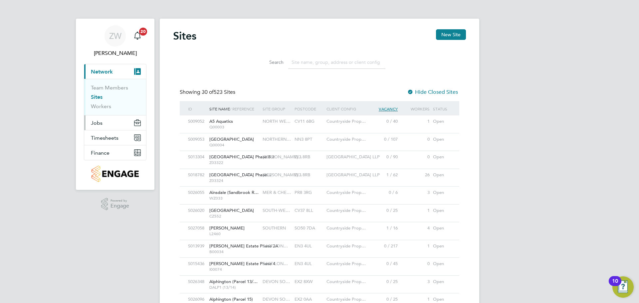
click at [105, 124] on button "Jobs" at bounding box center [115, 123] width 62 height 15
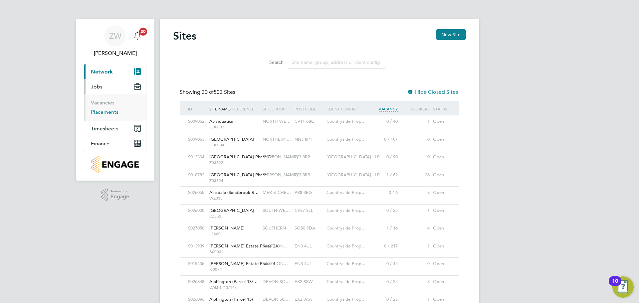
click at [114, 113] on link "Placements" at bounding box center [105, 112] width 28 height 6
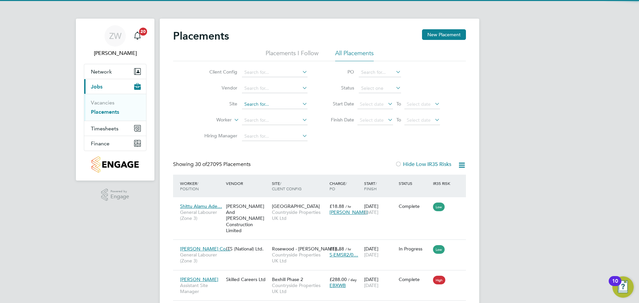
click at [253, 104] on input at bounding box center [275, 104] width 66 height 9
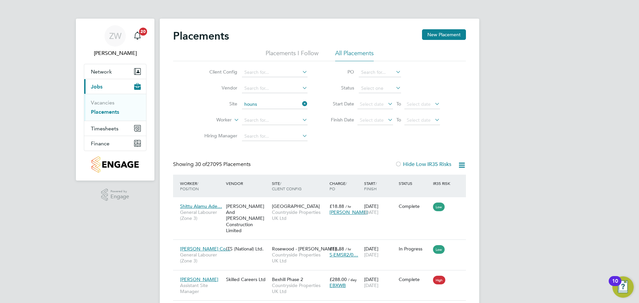
click at [286, 155] on li "Houns ome Fields Basingstoke B2" at bounding box center [287, 158] width 91 height 9
type input "Hounsome Fields Basingstoke B2"
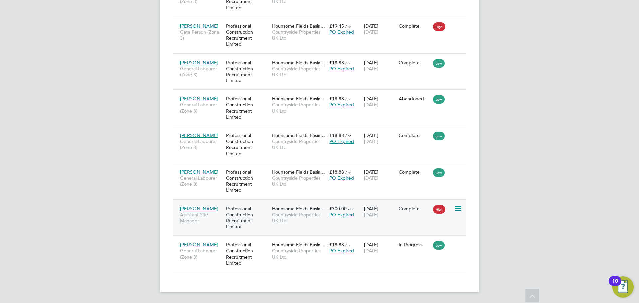
click at [290, 213] on span "Countryside Properties UK Ltd" at bounding box center [299, 218] width 54 height 12
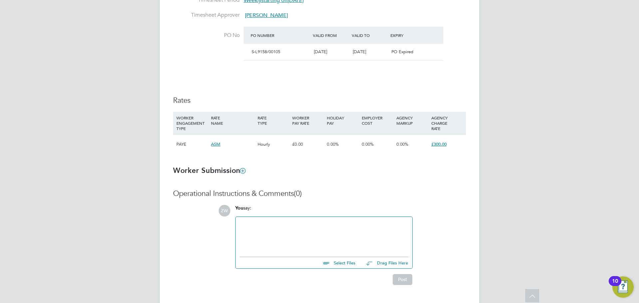
scroll to position [407, 0]
